Goal: Navigation & Orientation: Go to known website

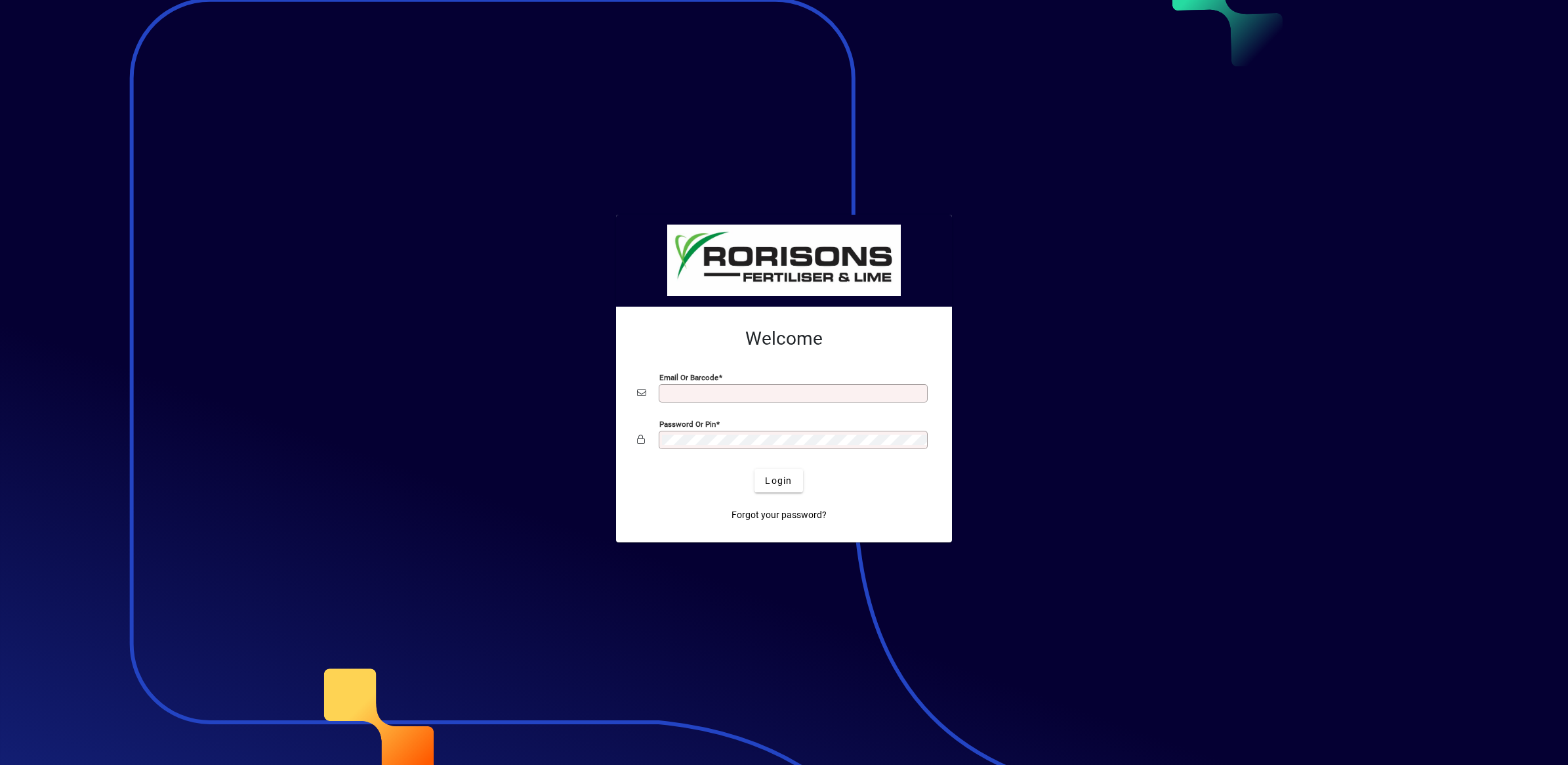
type input "**********"
click at [785, 489] on span "submit" at bounding box center [779, 480] width 48 height 31
